Goal: Task Accomplishment & Management: Use online tool/utility

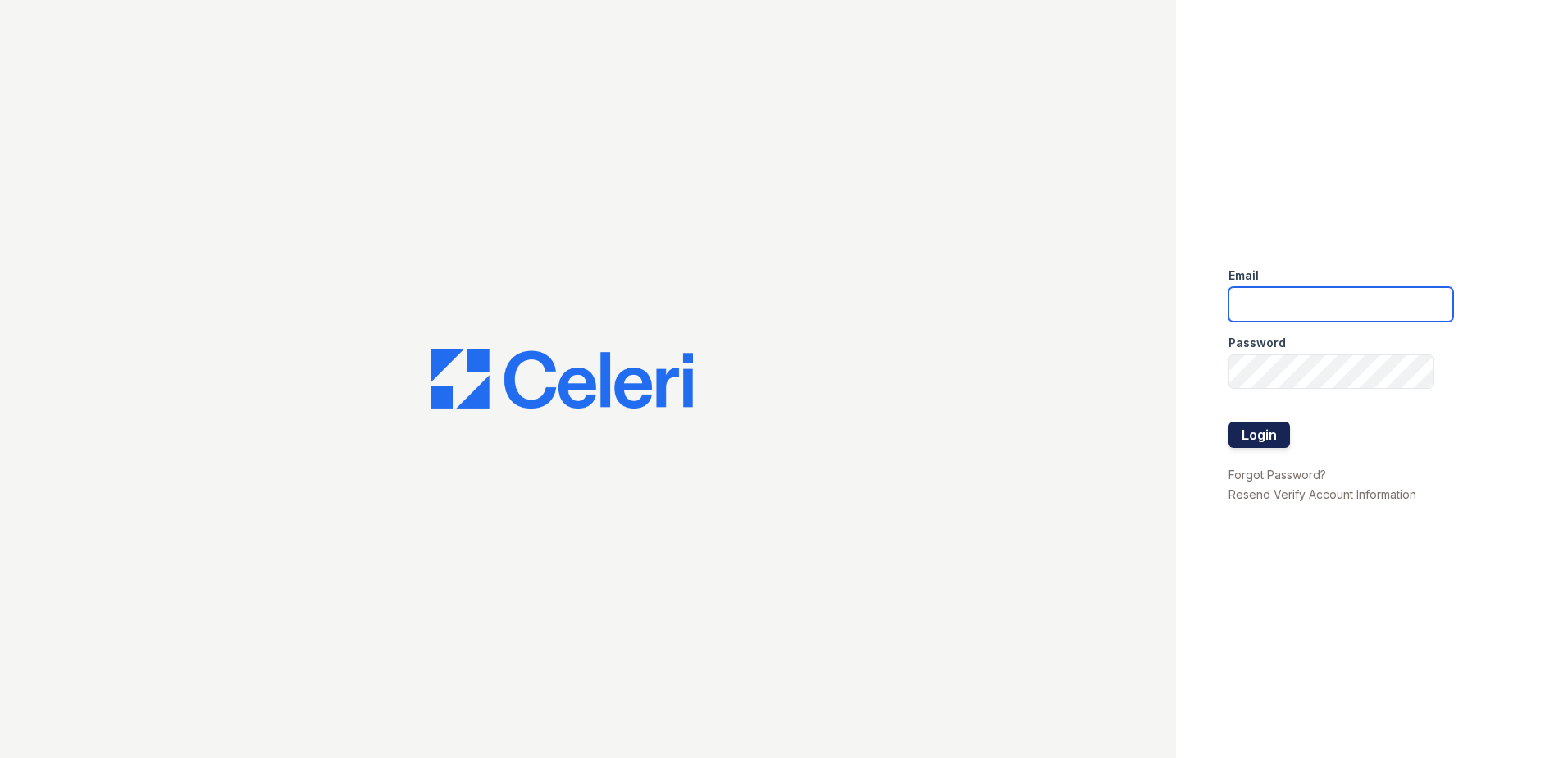
type input "dwallace@willowbridgepc.com"
click at [1267, 428] on button "Login" at bounding box center [1259, 435] width 62 height 26
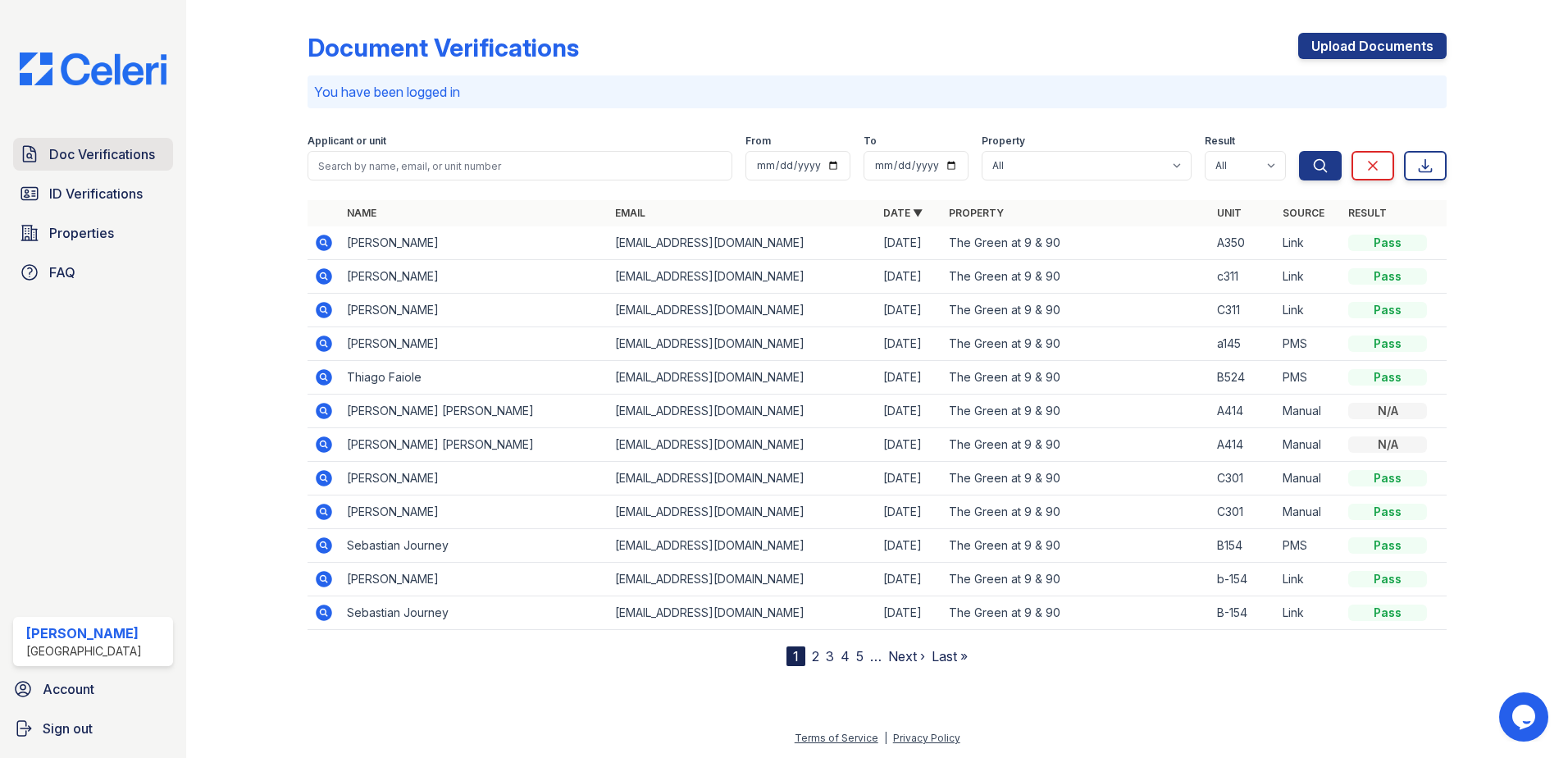
click at [115, 151] on span "Doc Verifications" at bounding box center [102, 154] width 105 height 20
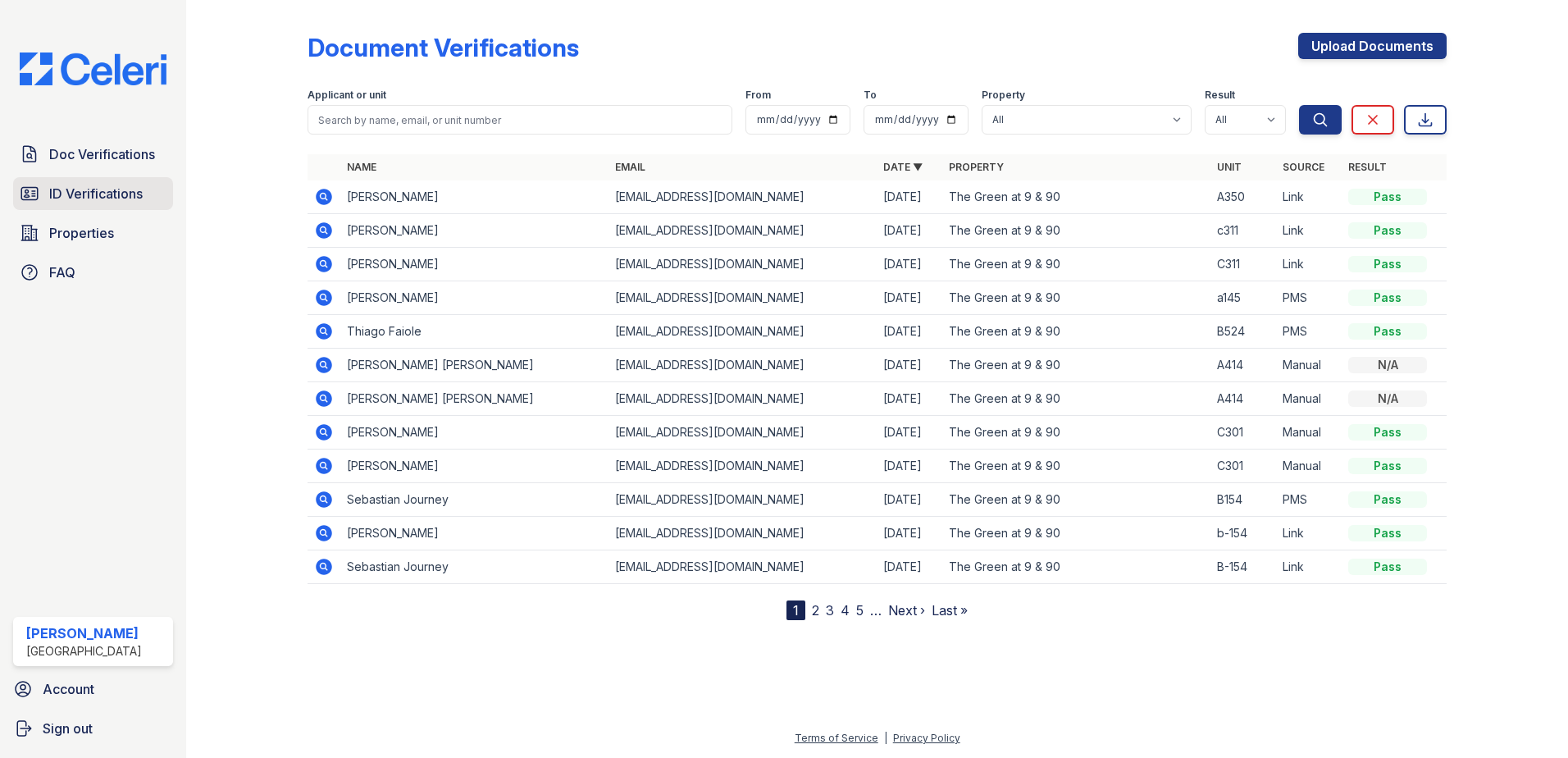
click at [108, 189] on span "ID Verifications" at bounding box center [96, 194] width 93 height 20
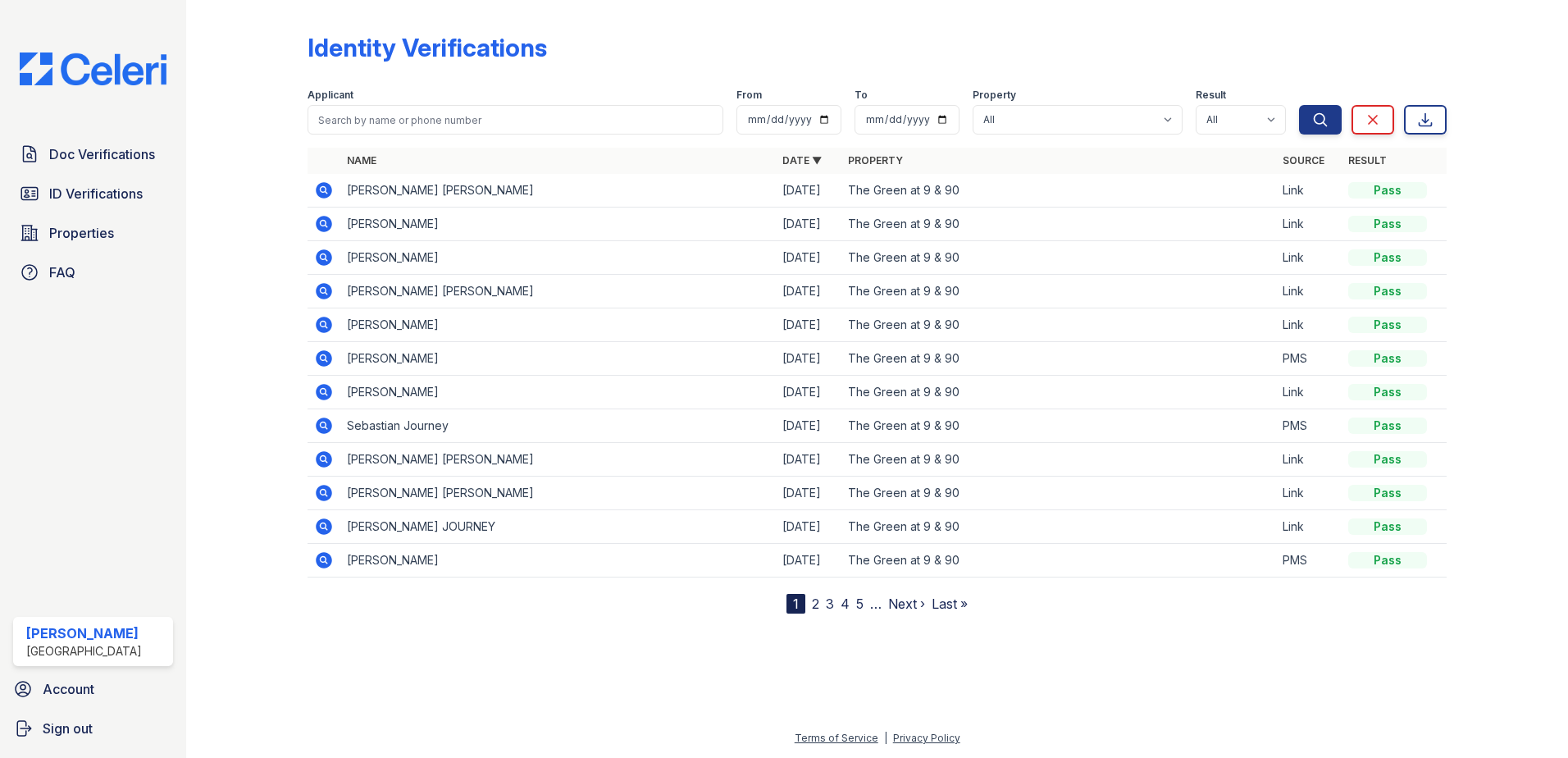
click at [323, 185] on icon at bounding box center [324, 190] width 16 height 16
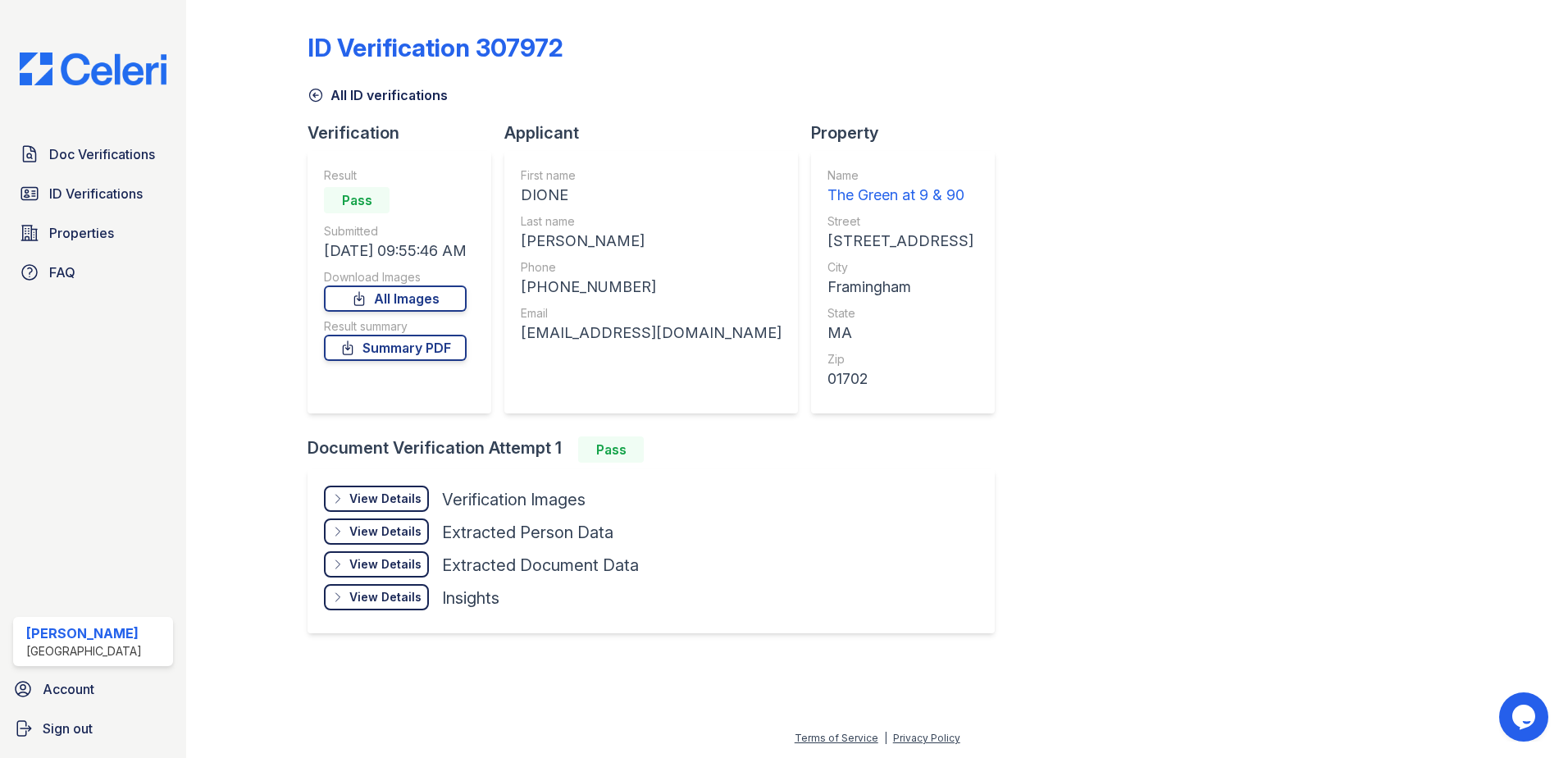
click at [407, 498] on div "View Details" at bounding box center [386, 498] width 73 height 16
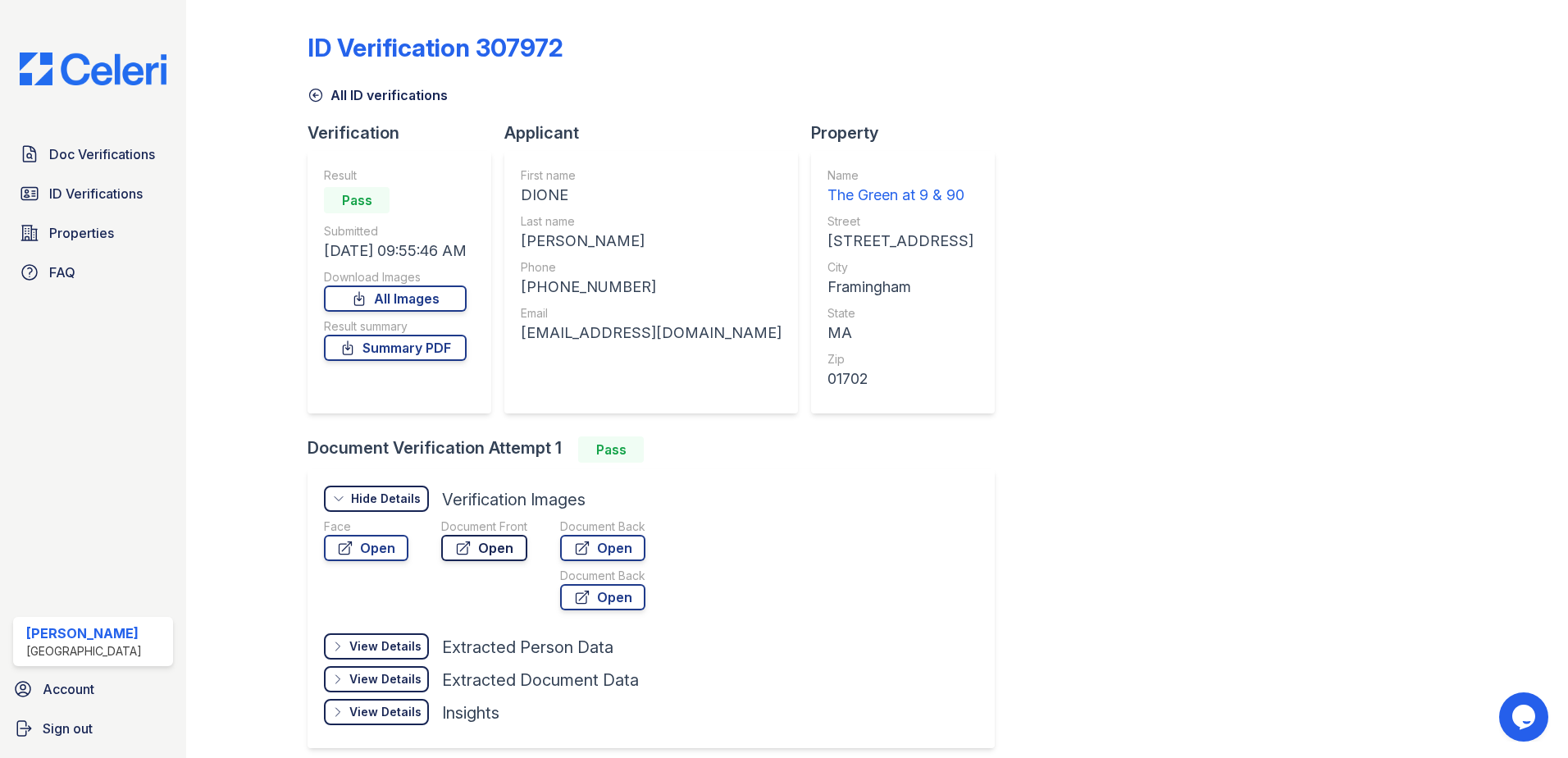
click at [489, 550] on link "Open" at bounding box center [484, 548] width 86 height 26
click at [143, 145] on span "Doc Verifications" at bounding box center [102, 154] width 105 height 20
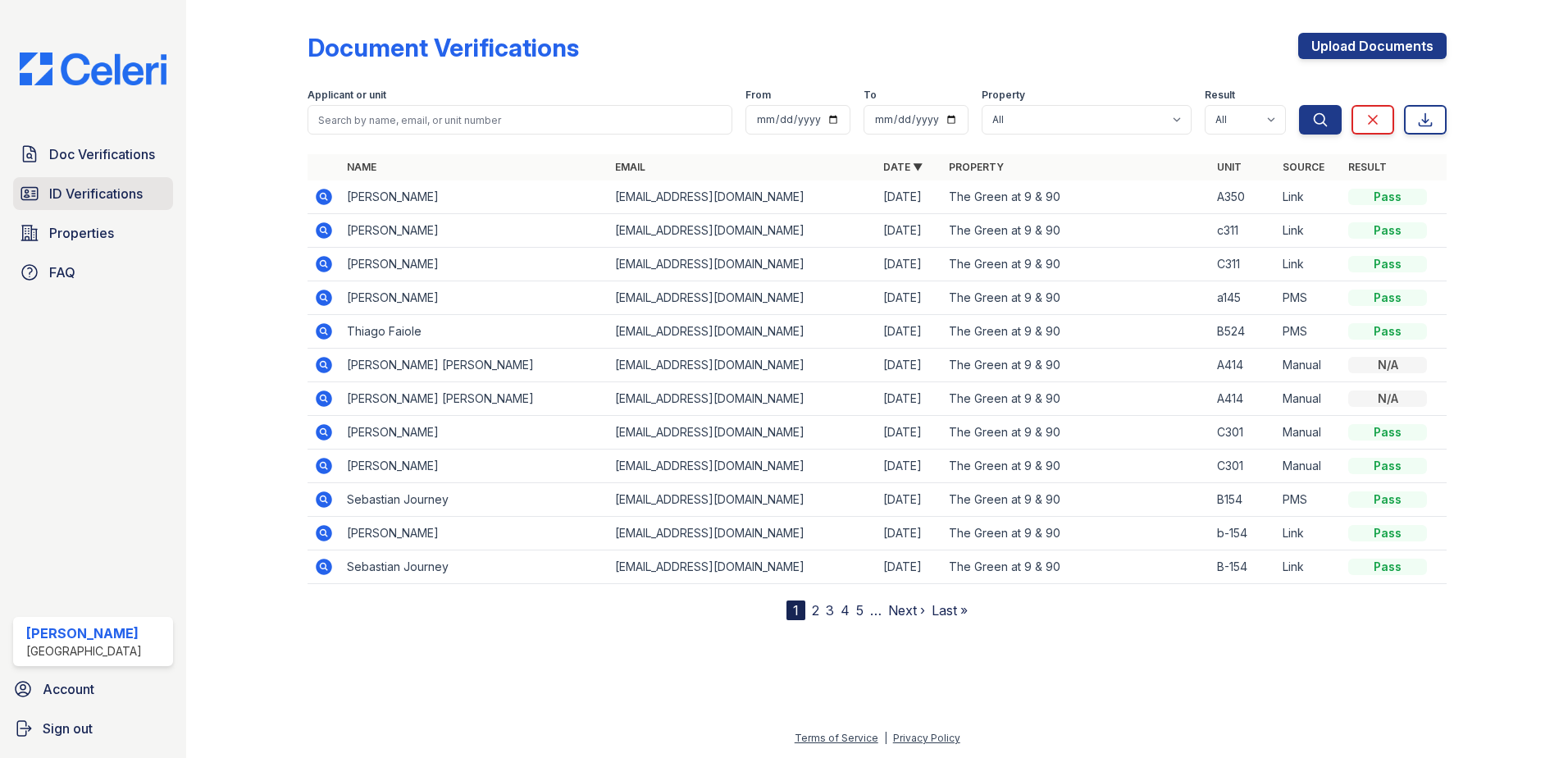
click at [124, 192] on span "ID Verifications" at bounding box center [96, 194] width 93 height 20
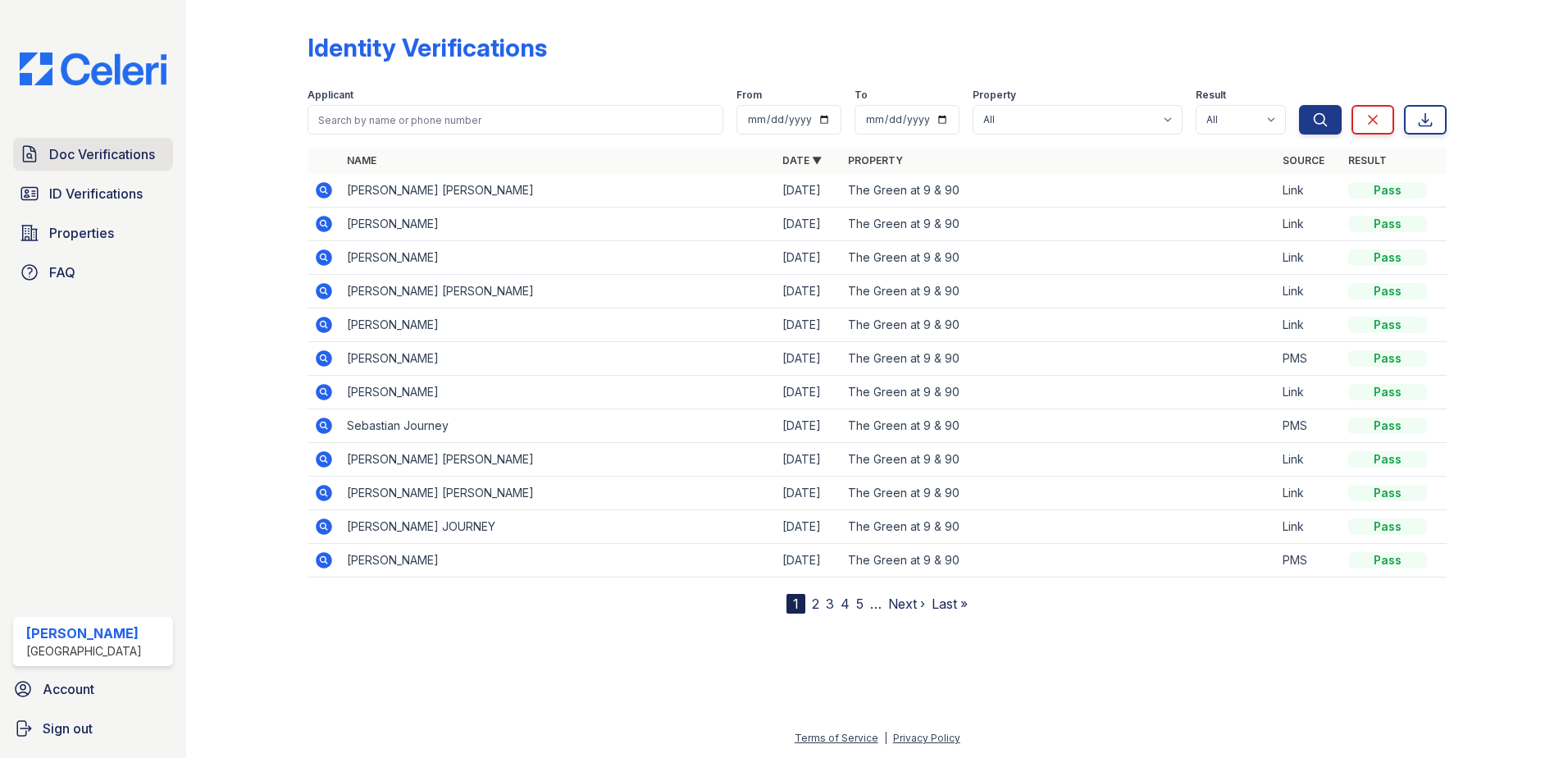
click at [113, 164] on span "Doc Verifications" at bounding box center [102, 154] width 105 height 20
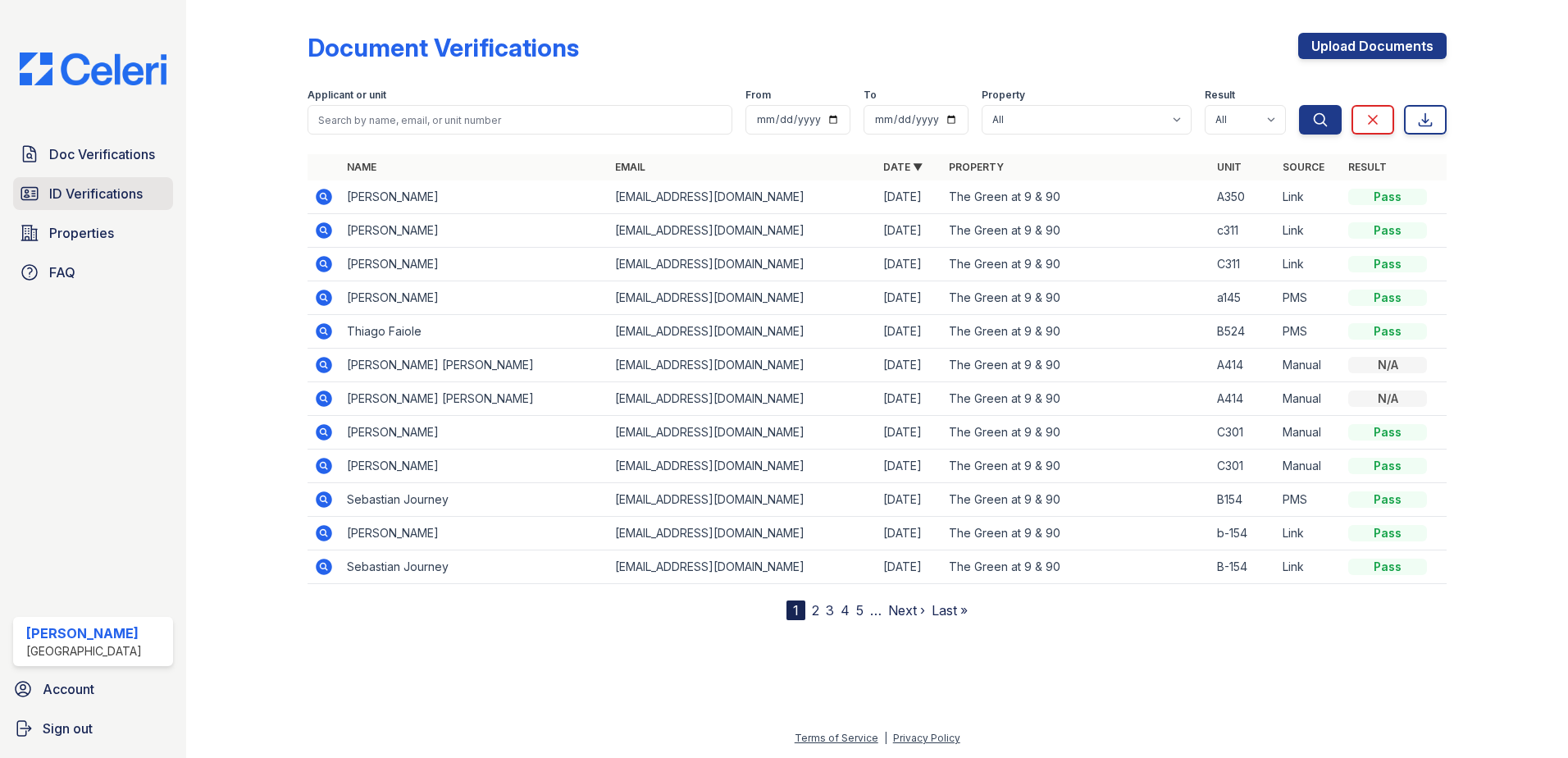
click at [103, 185] on span "ID Verifications" at bounding box center [96, 194] width 93 height 20
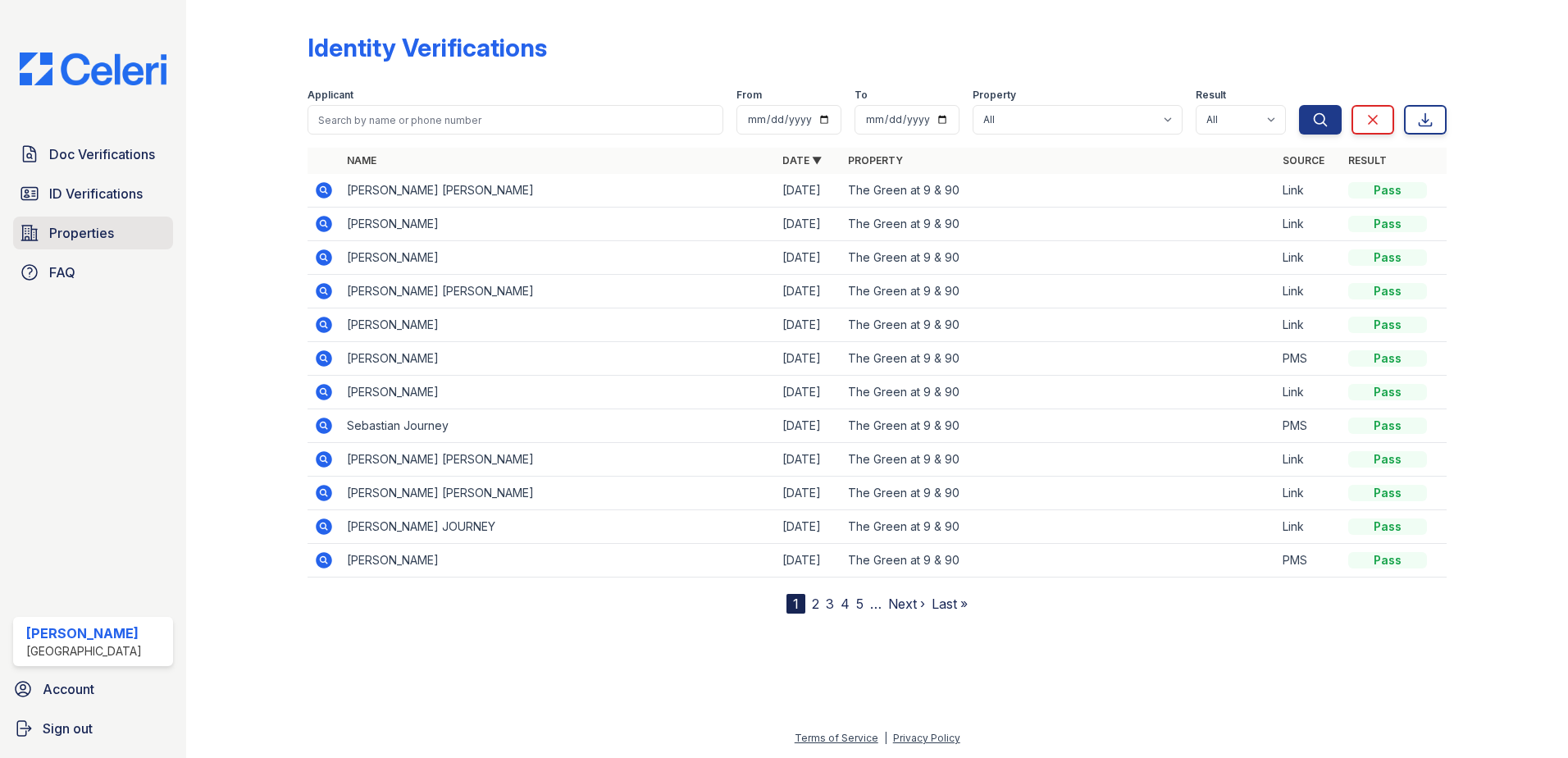
click at [72, 225] on span "Properties" at bounding box center [82, 233] width 65 height 20
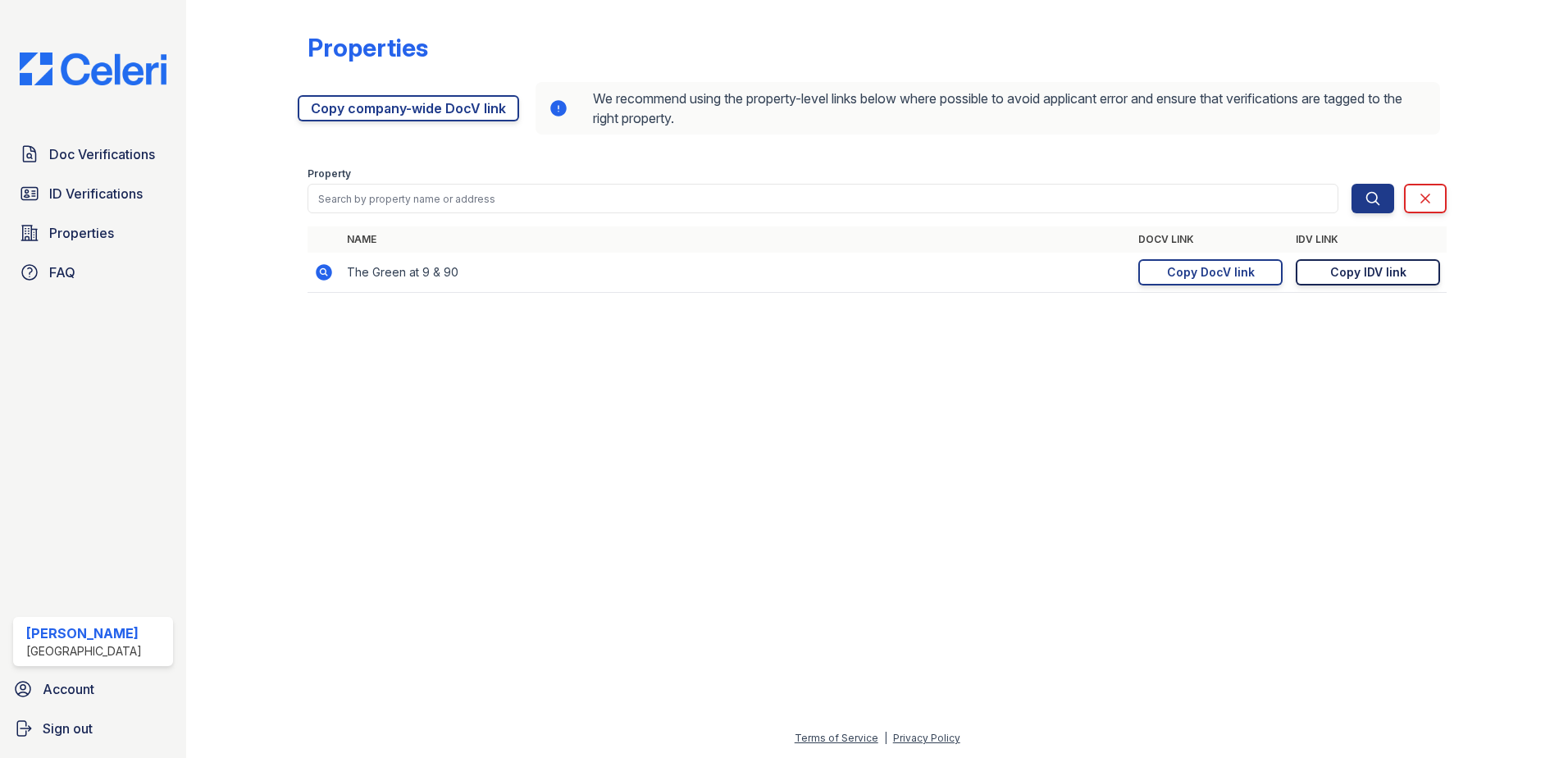
click at [1332, 268] on div "Copy IDV link" at bounding box center [1368, 272] width 77 height 16
click at [49, 154] on span "Doc Verifications" at bounding box center [102, 154] width 105 height 20
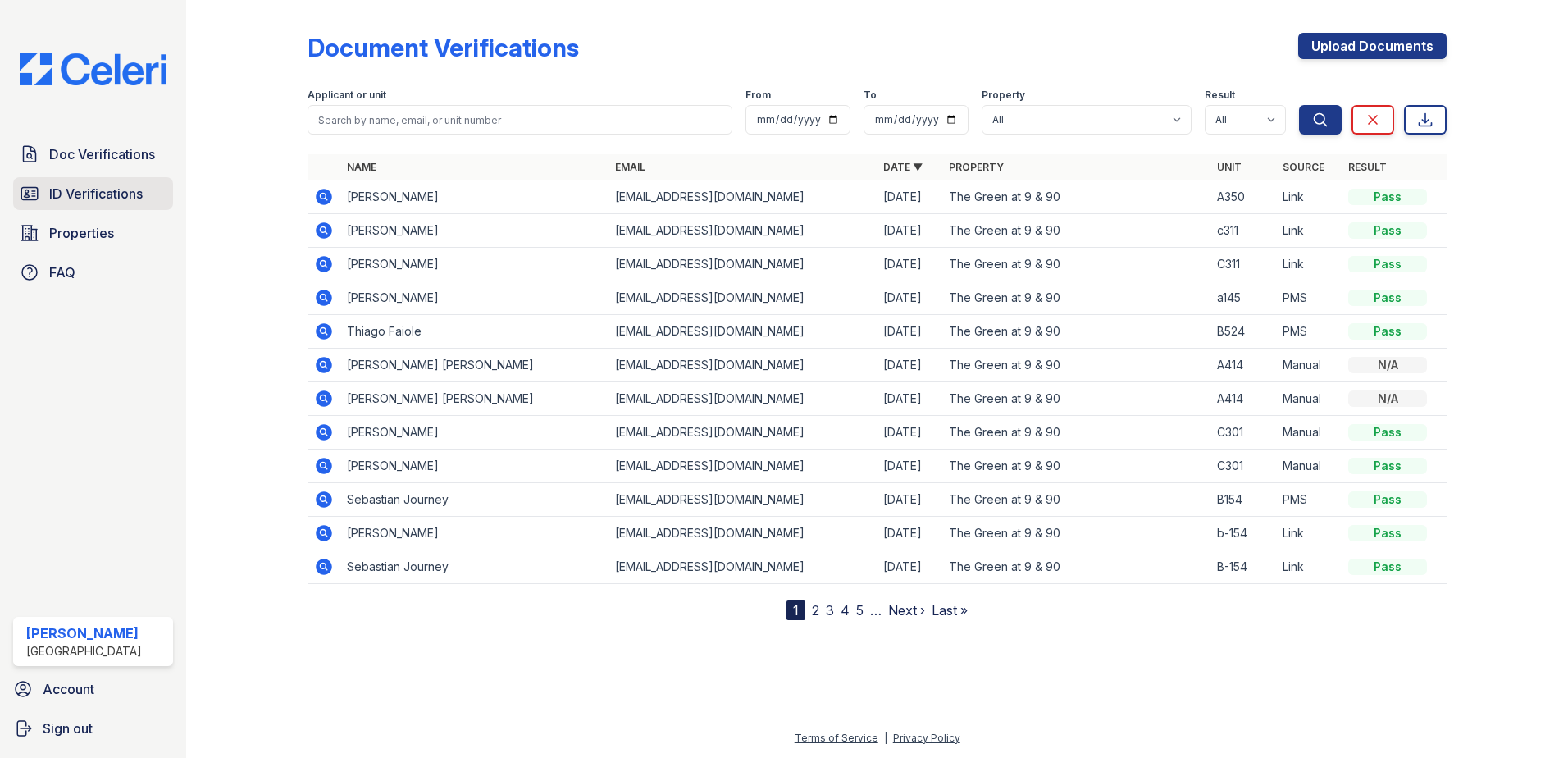
click at [107, 207] on link "ID Verifications" at bounding box center [93, 194] width 160 height 33
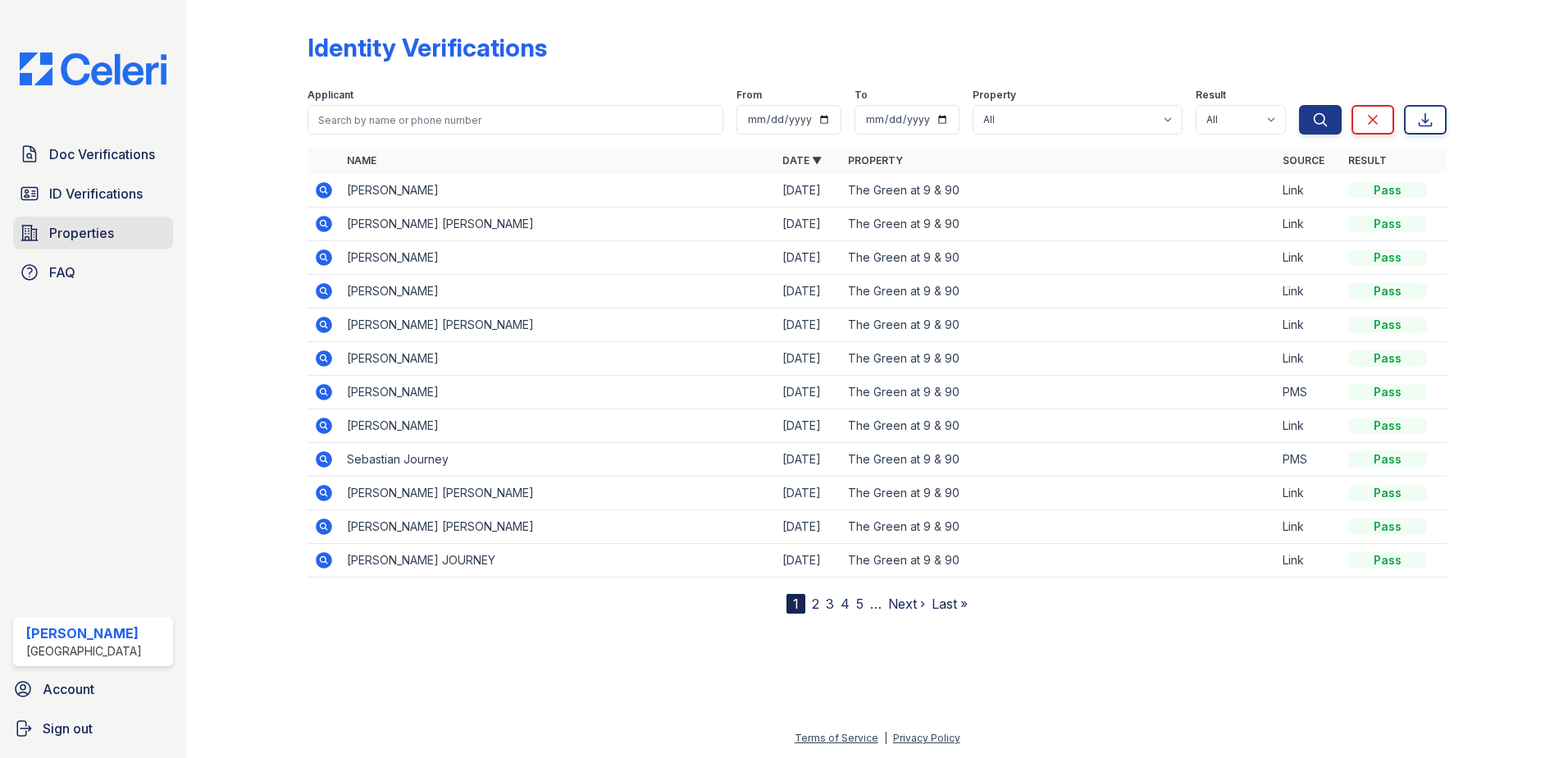
click at [98, 227] on span "Properties" at bounding box center [82, 233] width 65 height 20
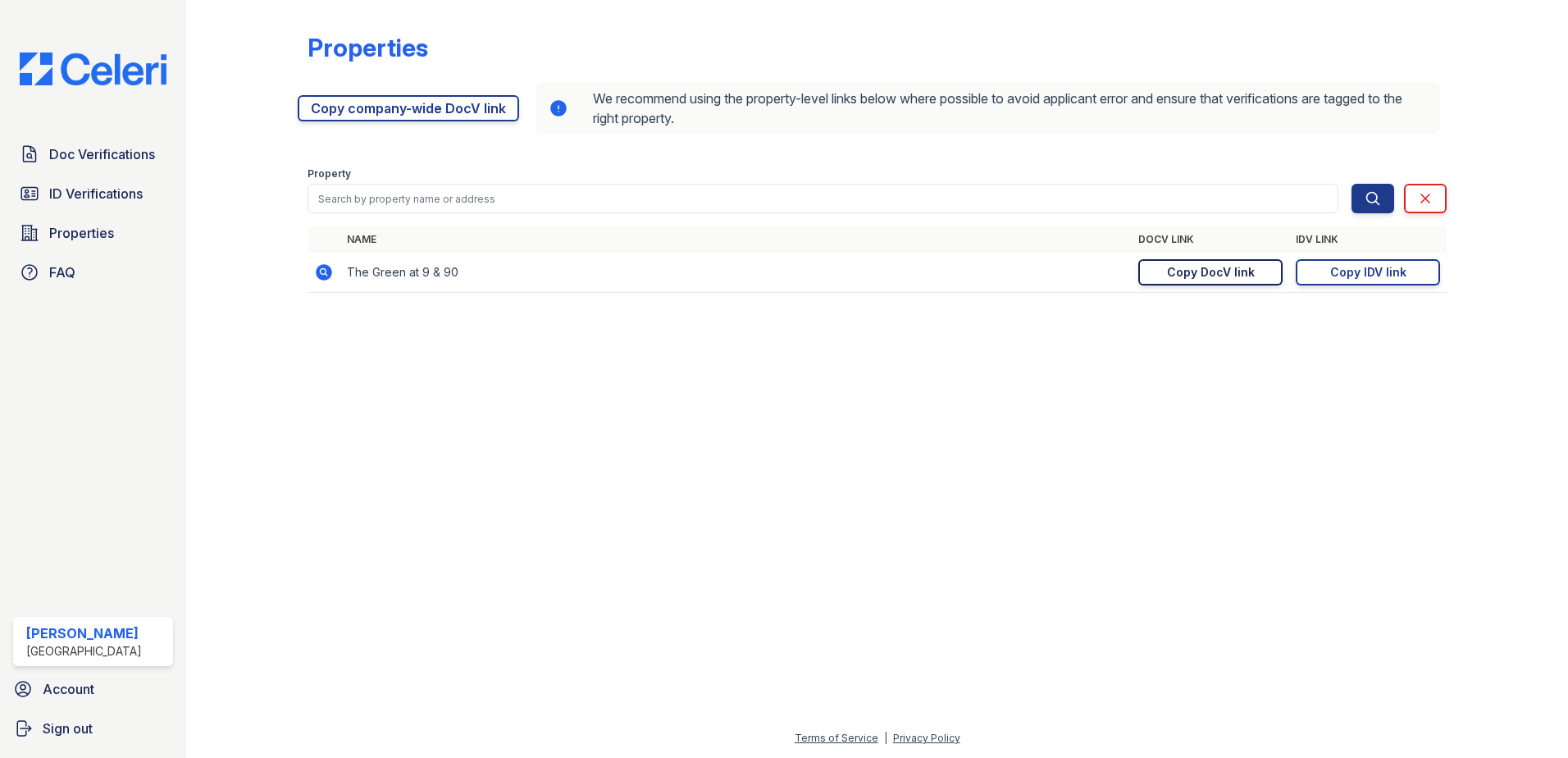
click at [1188, 270] on div "Copy DocV link" at bounding box center [1210, 272] width 87 height 16
click at [83, 186] on span "ID Verifications" at bounding box center [96, 194] width 93 height 20
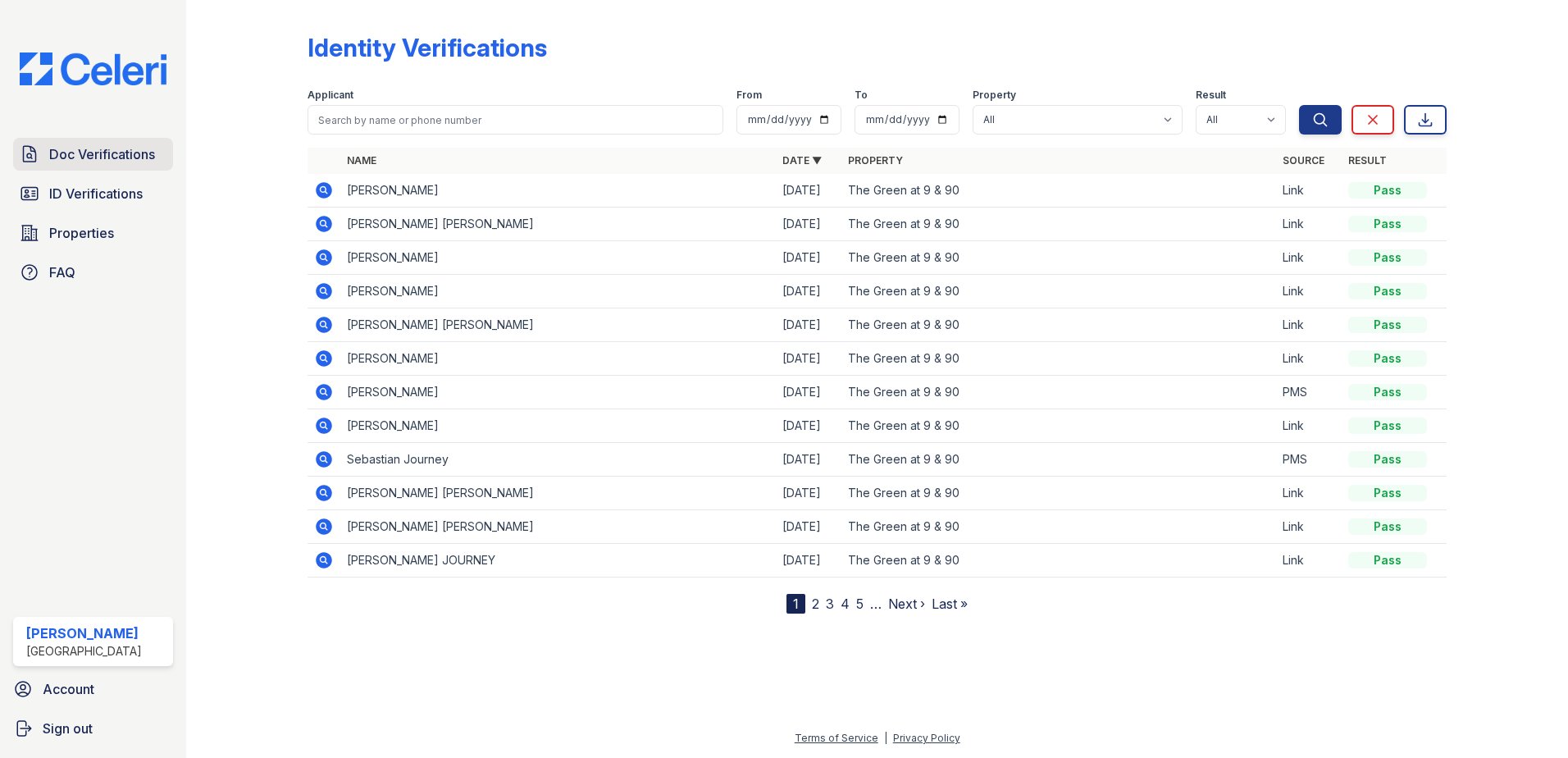
click at [108, 148] on span "Doc Verifications" at bounding box center [102, 154] width 105 height 20
